Goal: Check status: Check status

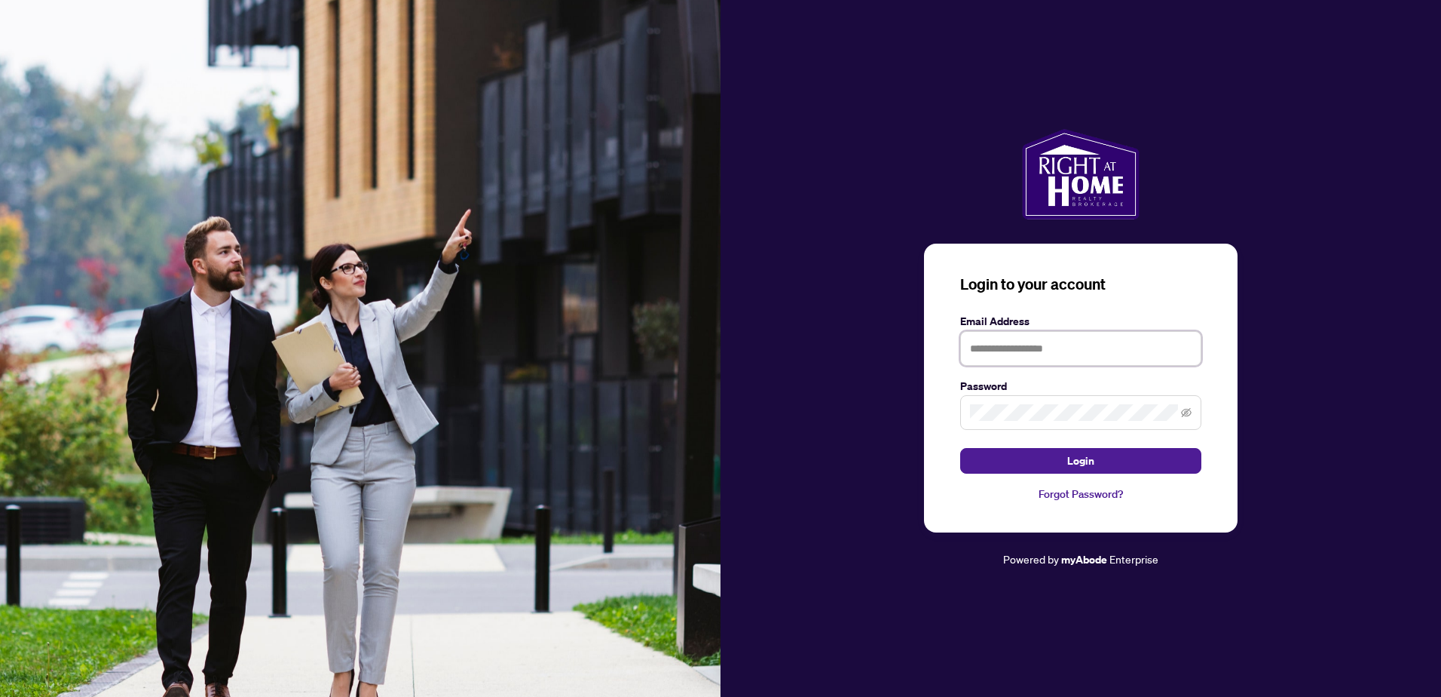
click at [978, 339] on input "text" at bounding box center [1080, 348] width 241 height 35
type input "**********"
click at [960, 448] on button "Login" at bounding box center [1080, 461] width 241 height 26
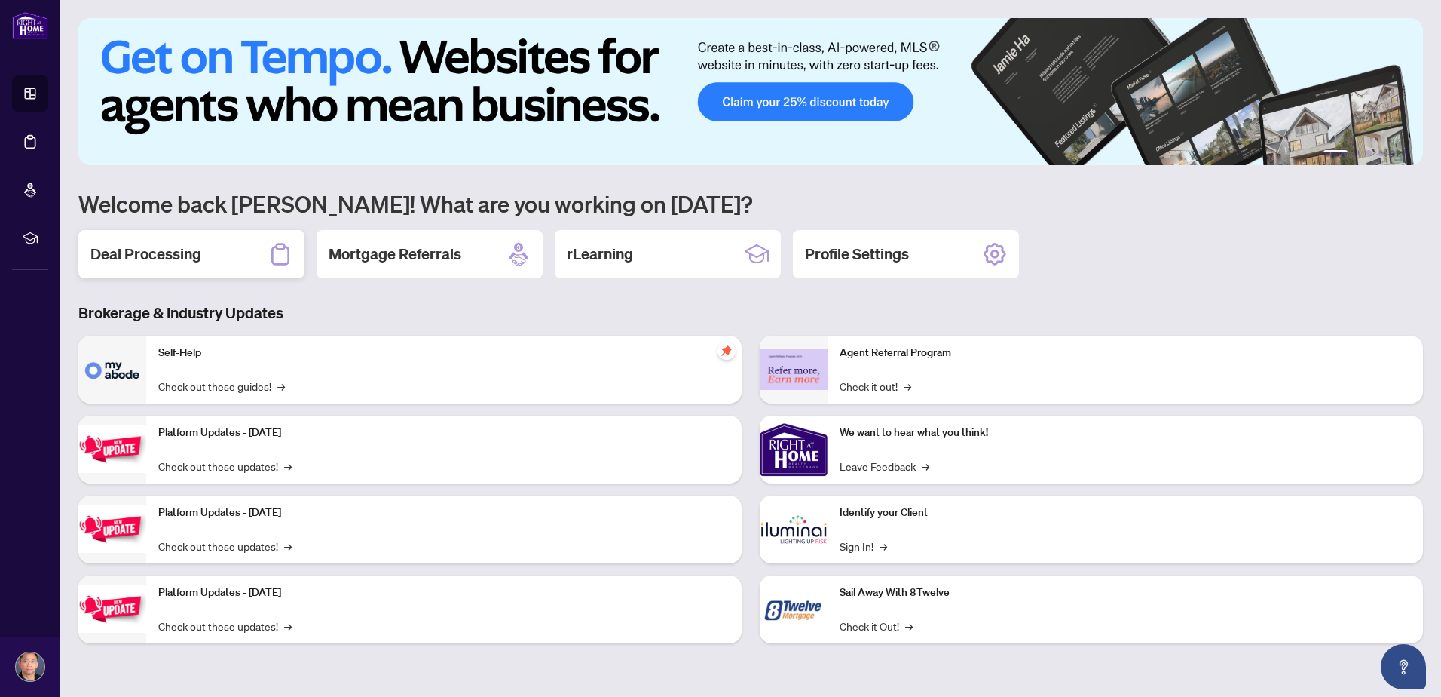
click at [160, 248] on h2 "Deal Processing" at bounding box center [145, 253] width 111 height 21
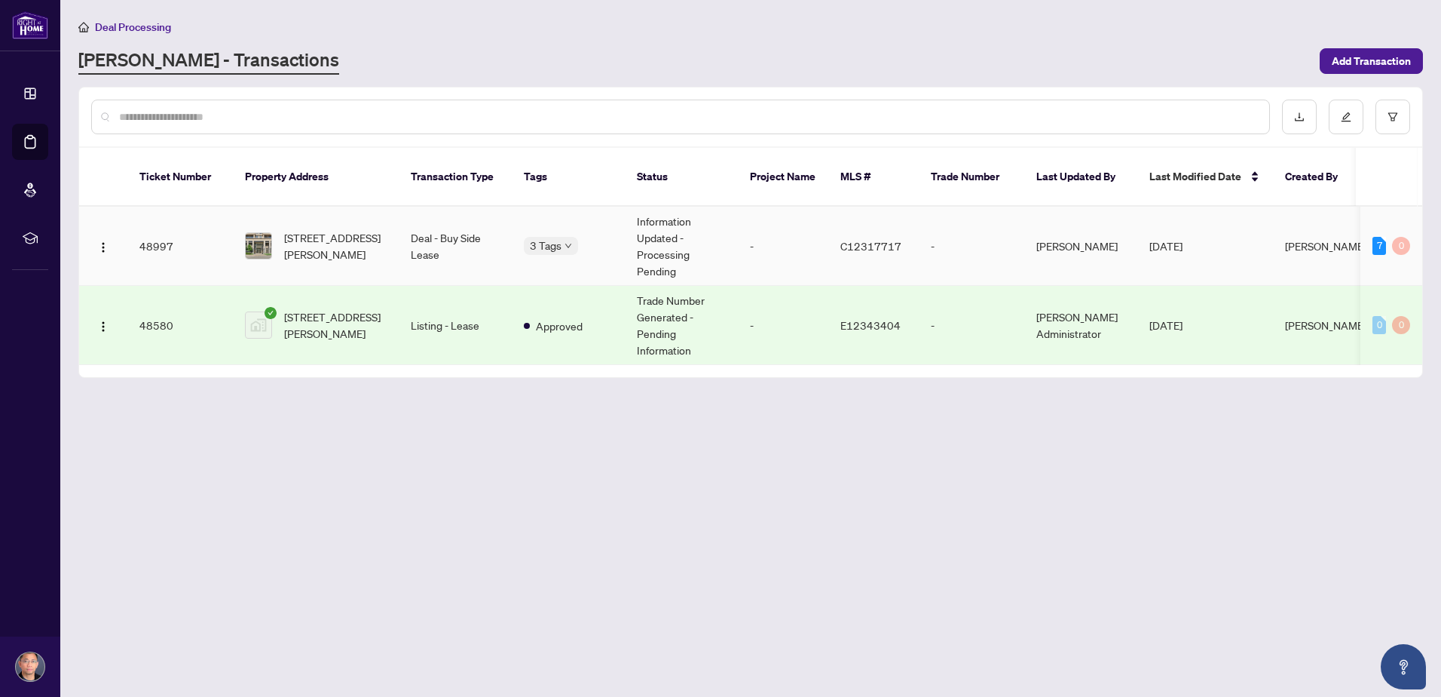
click at [660, 234] on td "Information Updated - Processing Pending" at bounding box center [681, 246] width 113 height 79
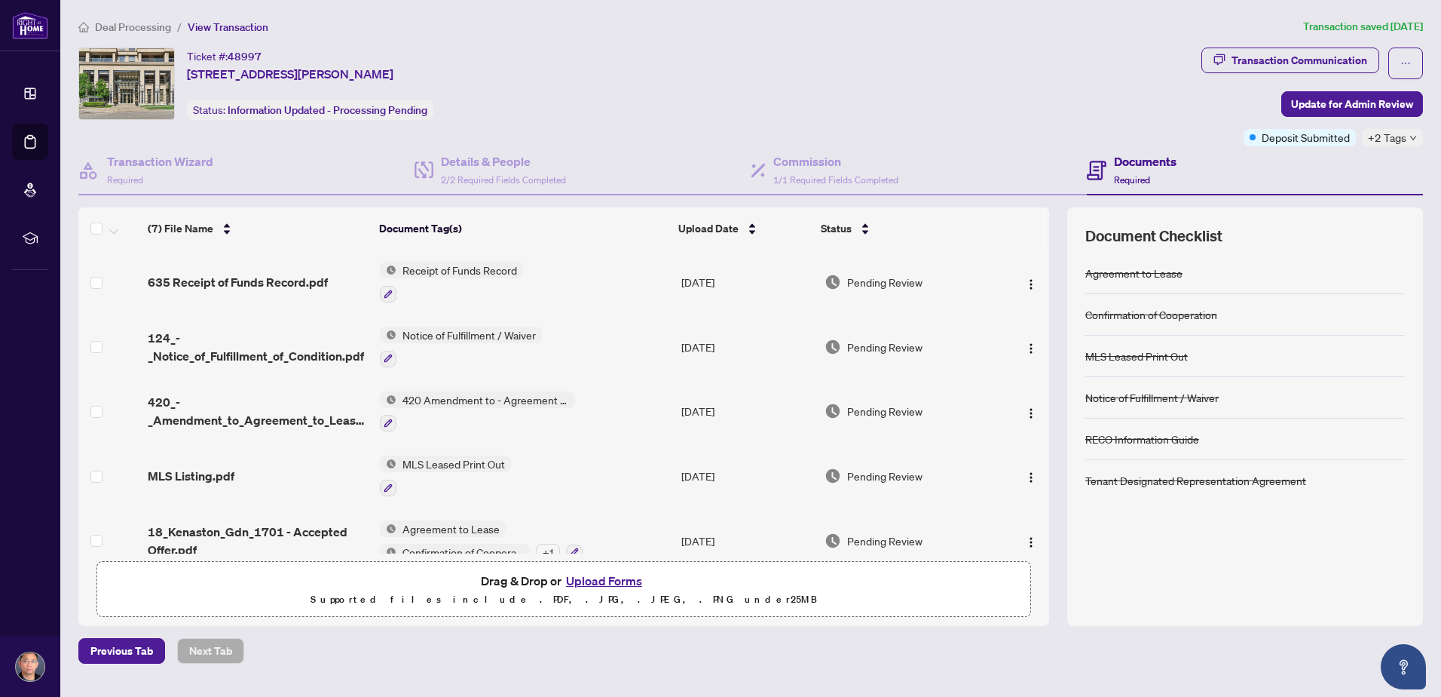
click at [1144, 177] on span "Required" at bounding box center [1132, 179] width 36 height 11
click at [1342, 62] on div "Transaction Communication" at bounding box center [1300, 60] width 136 height 24
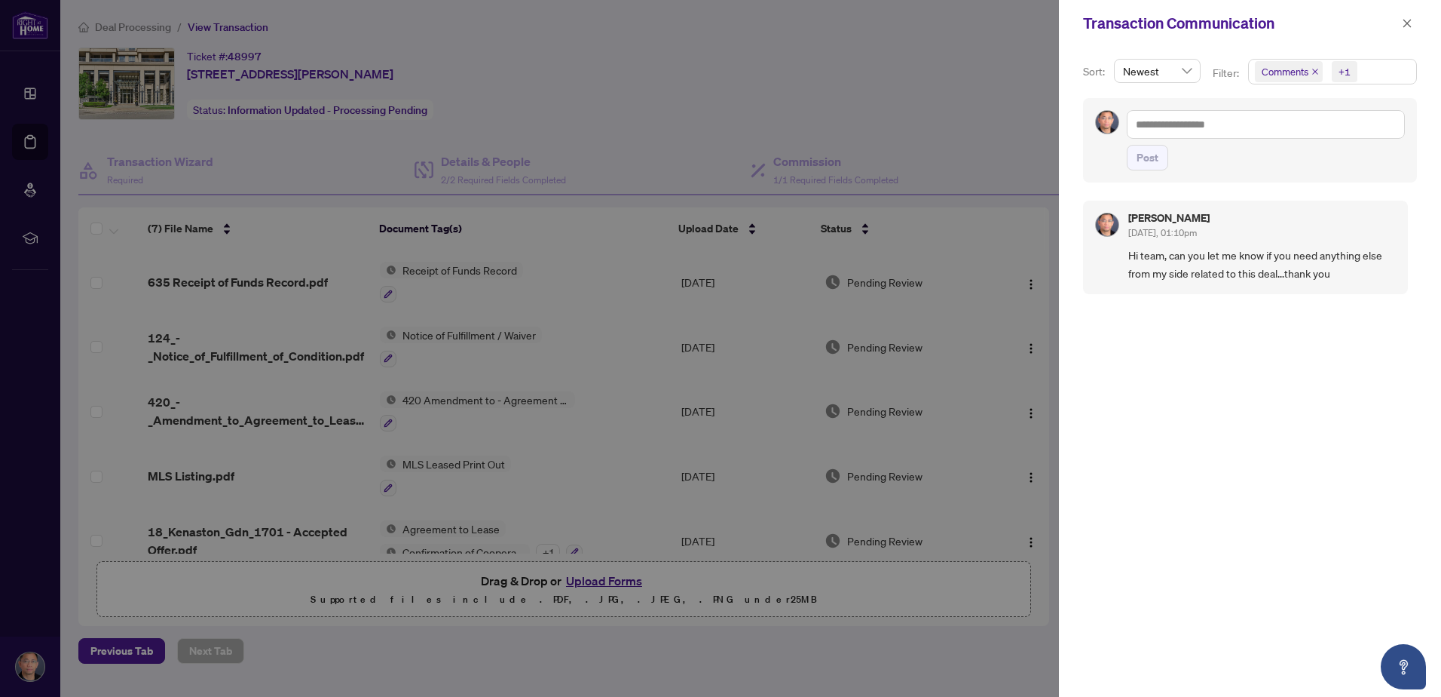
click at [854, 111] on div at bounding box center [720, 348] width 1441 height 697
click at [1410, 23] on icon "close" at bounding box center [1407, 23] width 11 height 11
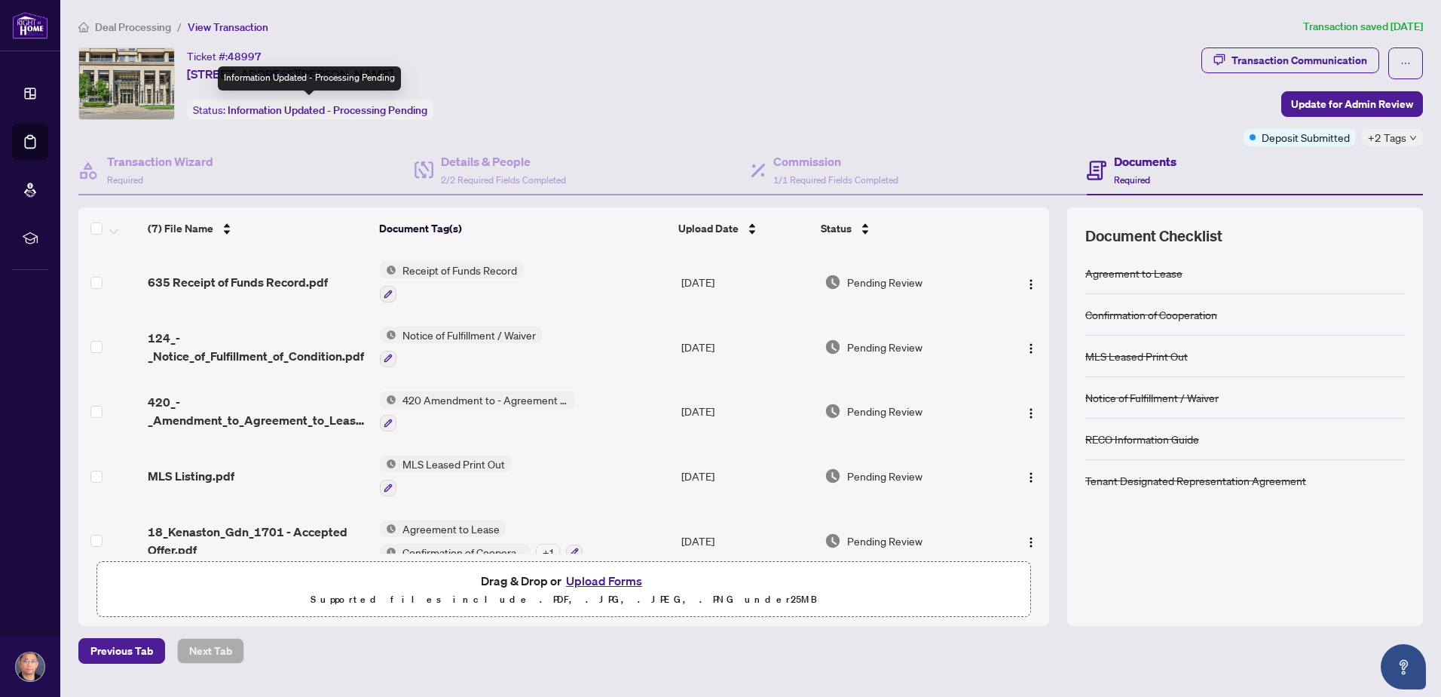
click at [260, 110] on span "Information Updated - Processing Pending" at bounding box center [328, 110] width 200 height 14
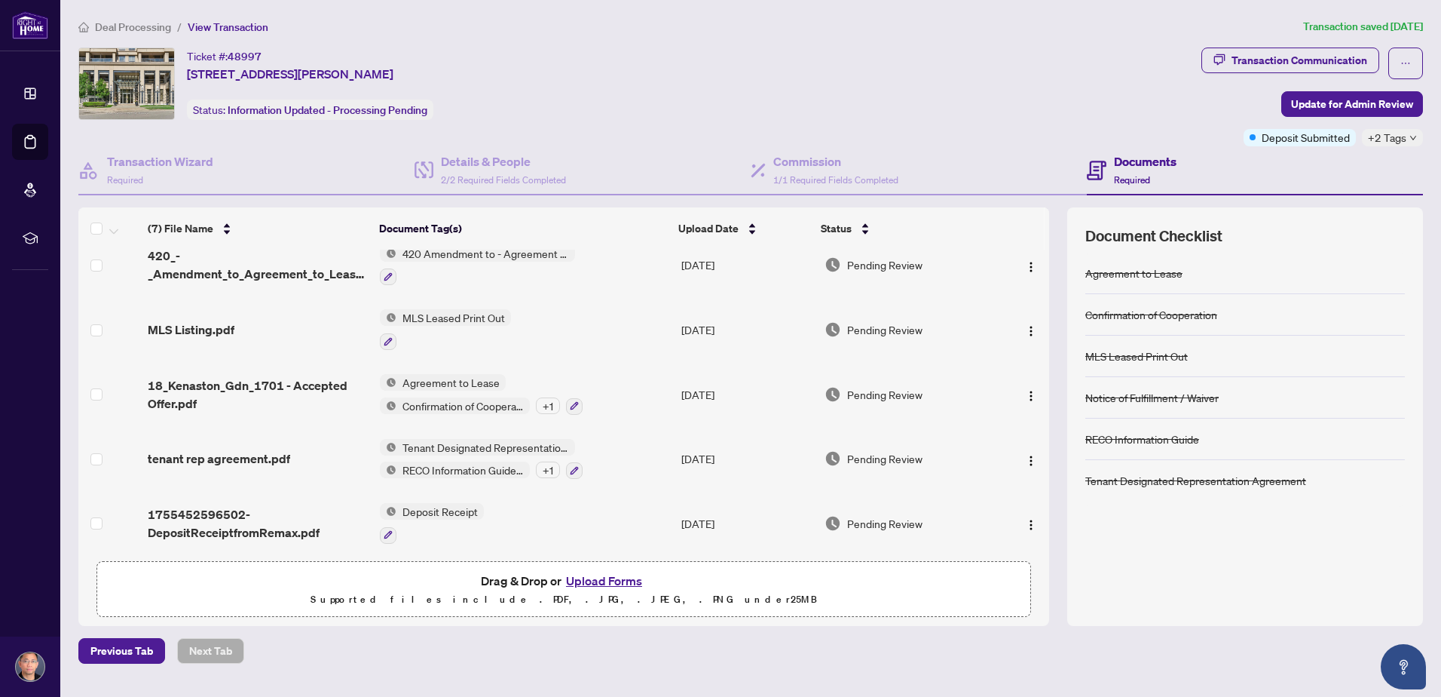
scroll to position [152, 0]
click at [807, 59] on div "Ticket #: 48997 [STREET_ADDRESS][PERSON_NAME] Status: Information Updated - Pro…" at bounding box center [636, 83] width 1117 height 72
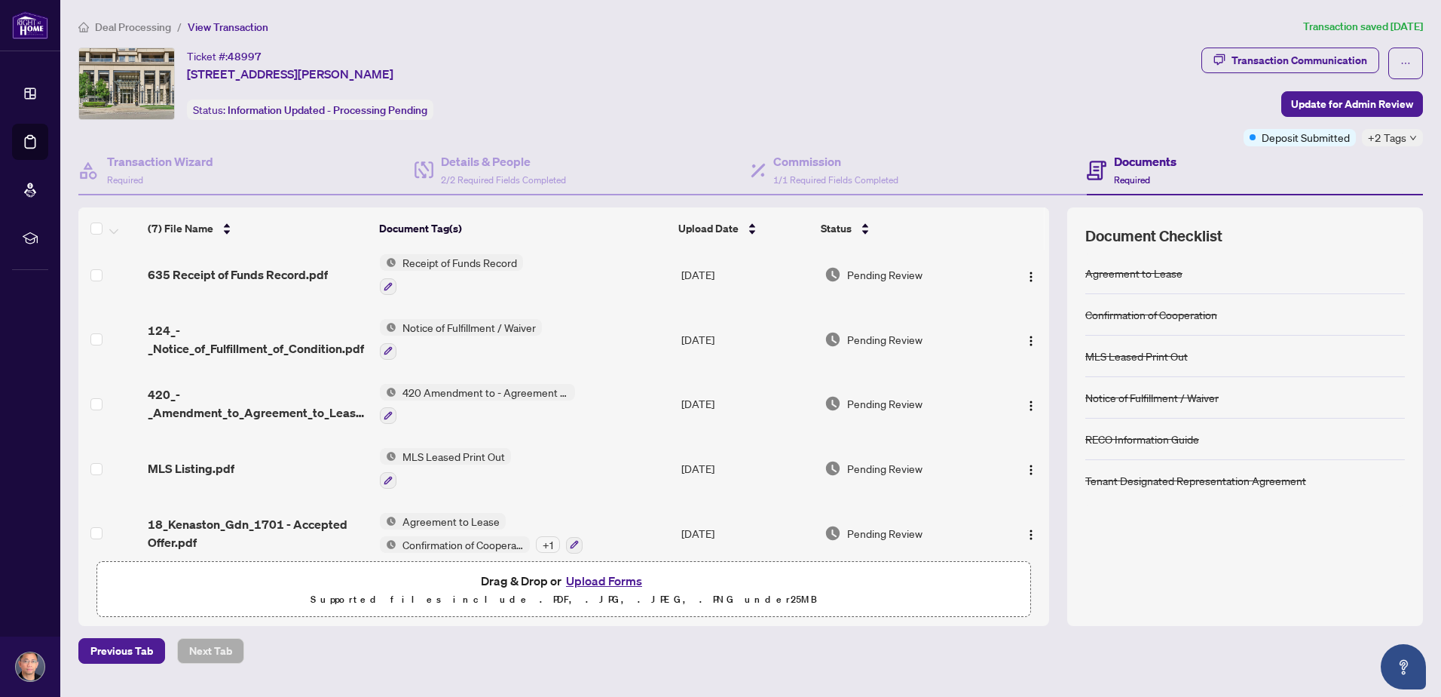
scroll to position [0, 0]
